Goal: Find specific page/section: Find specific page/section

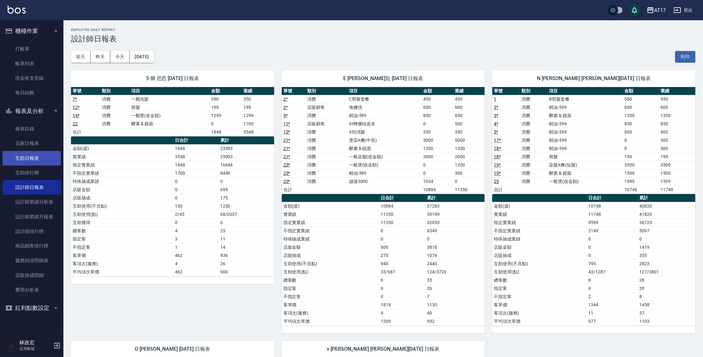
click at [51, 159] on link "互助日報表" at bounding box center [32, 158] width 58 height 15
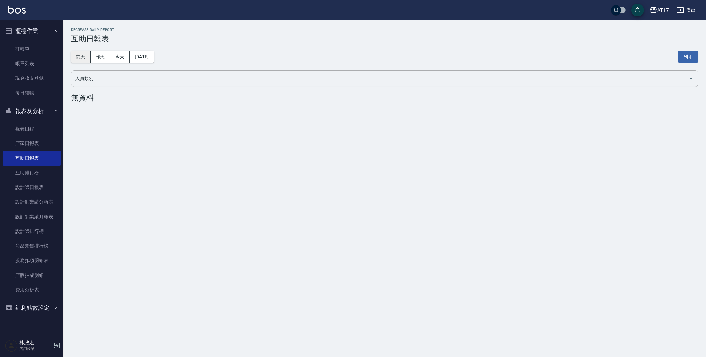
click at [83, 61] on button "前天" at bounding box center [81, 57] width 20 height 12
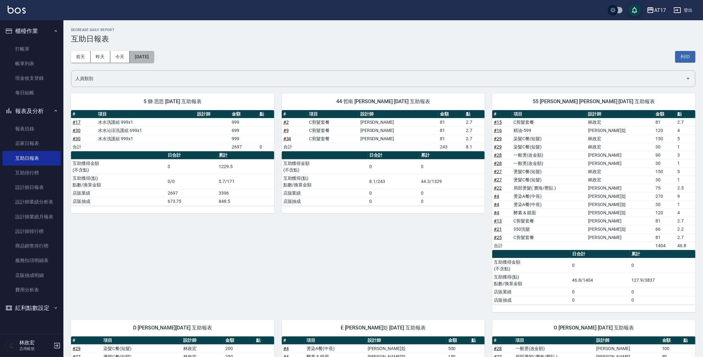
click at [136, 56] on button "[DATE]" at bounding box center [142, 57] width 24 height 12
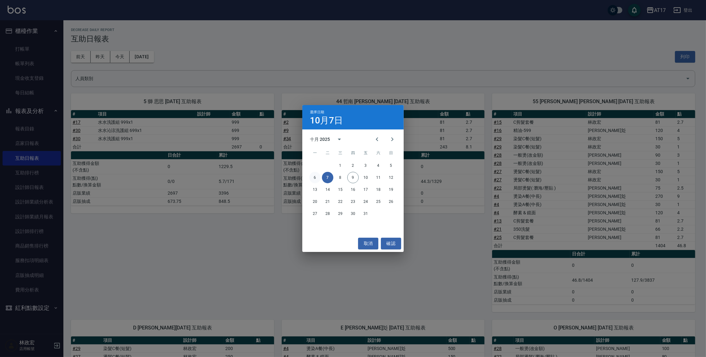
click at [319, 179] on button "6" at bounding box center [314, 177] width 11 height 11
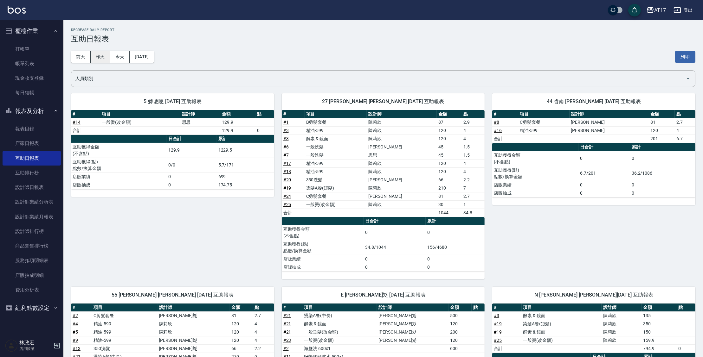
click at [105, 58] on button "昨天" at bounding box center [101, 57] width 20 height 12
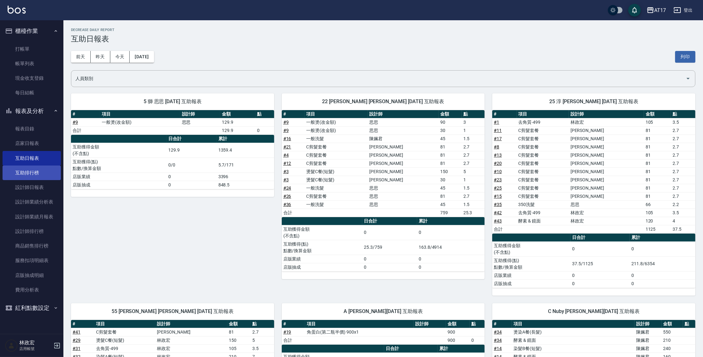
click at [22, 176] on link "互助排行榜" at bounding box center [32, 173] width 58 height 15
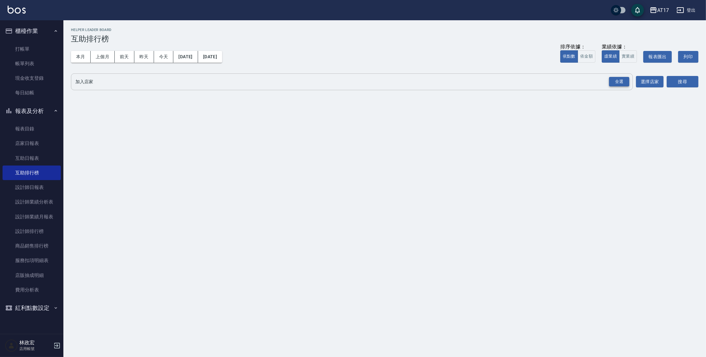
click at [621, 81] on div "全選" at bounding box center [619, 82] width 20 height 10
click at [679, 87] on button "搜尋" at bounding box center [683, 82] width 32 height 12
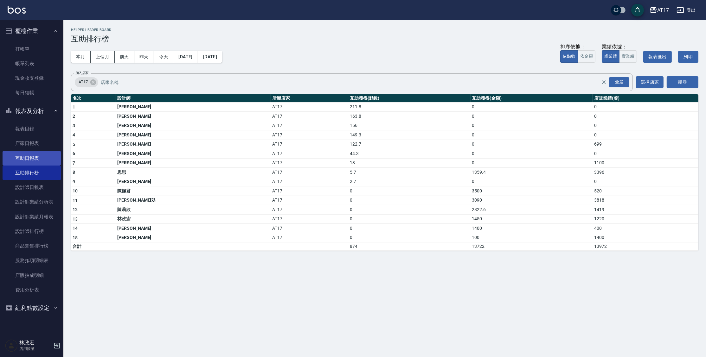
click at [38, 157] on link "互助日報表" at bounding box center [32, 158] width 58 height 15
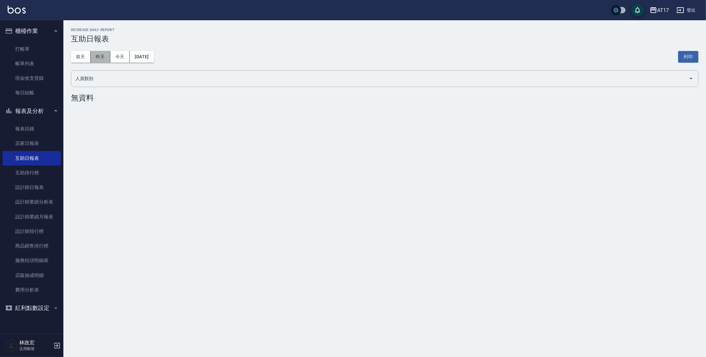
click at [96, 54] on button "昨天" at bounding box center [101, 57] width 20 height 12
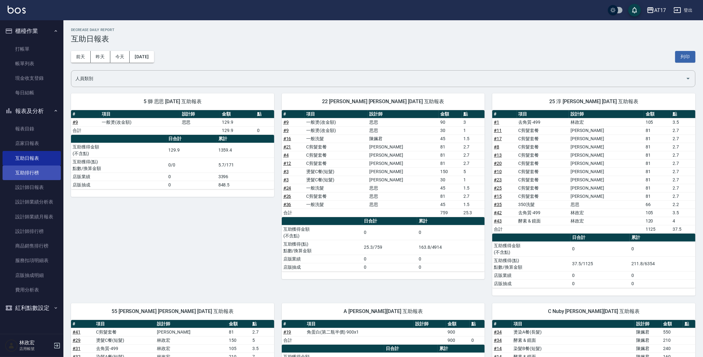
click at [42, 176] on link "互助排行榜" at bounding box center [32, 173] width 58 height 15
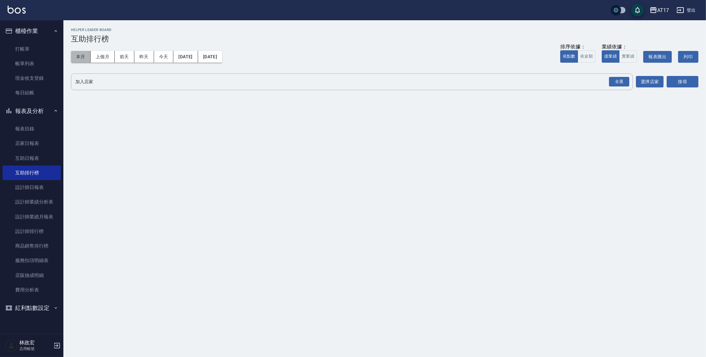
click at [75, 55] on button "本月" at bounding box center [81, 57] width 20 height 12
click at [611, 83] on div "全選" at bounding box center [619, 82] width 20 height 10
click at [76, 56] on button "本月" at bounding box center [81, 57] width 20 height 12
click at [88, 58] on button "本月" at bounding box center [81, 57] width 20 height 12
click at [103, 58] on button "上個月" at bounding box center [103, 57] width 24 height 12
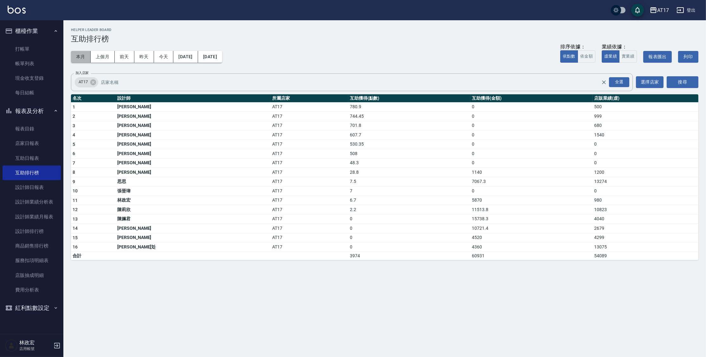
click at [83, 58] on button "本月" at bounding box center [81, 57] width 20 height 12
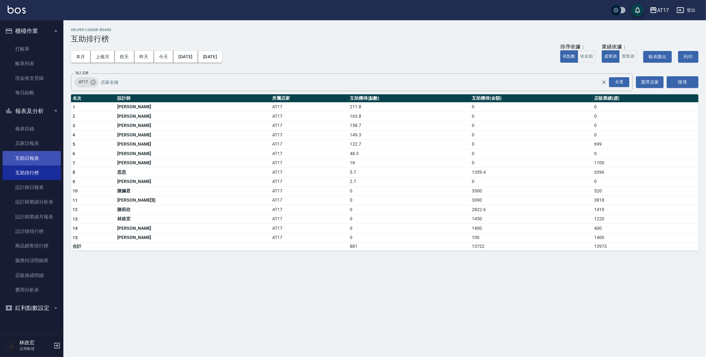
click at [26, 163] on link "互助日報表" at bounding box center [32, 158] width 58 height 15
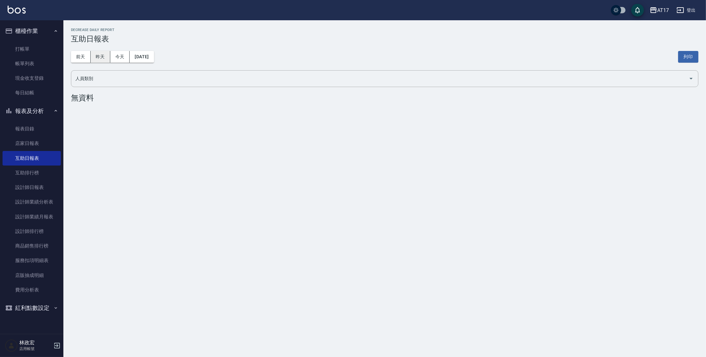
click at [97, 56] on button "昨天" at bounding box center [101, 57] width 20 height 12
